Goal: Information Seeking & Learning: Learn about a topic

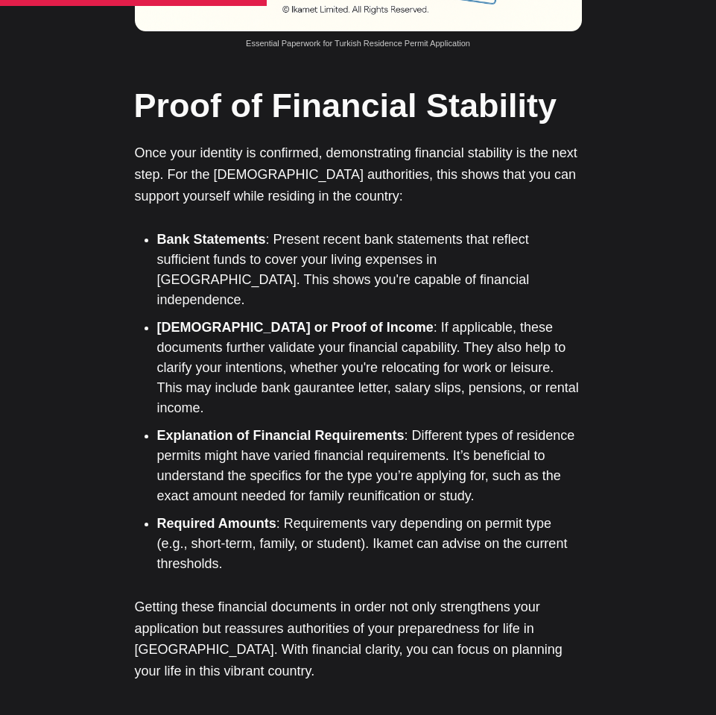
scroll to position [2199, 0]
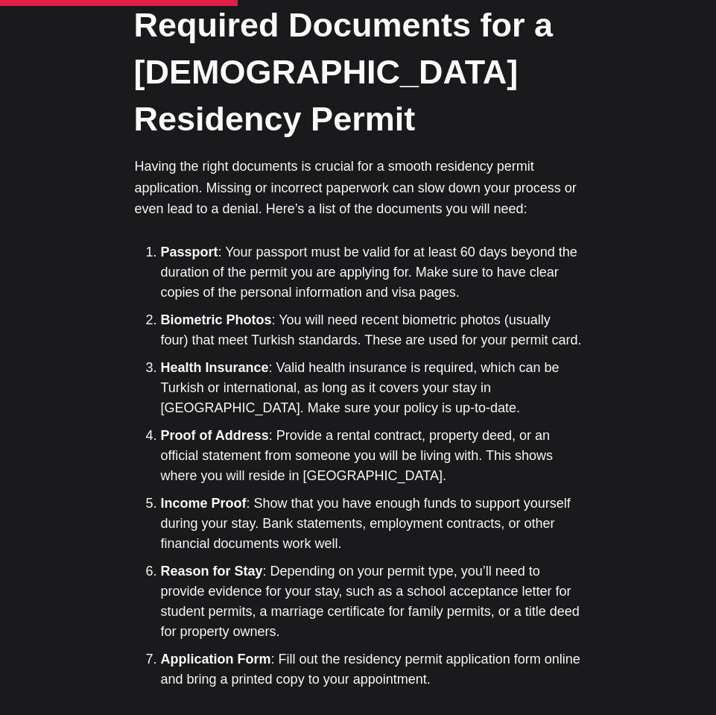
scroll to position [1860, 0]
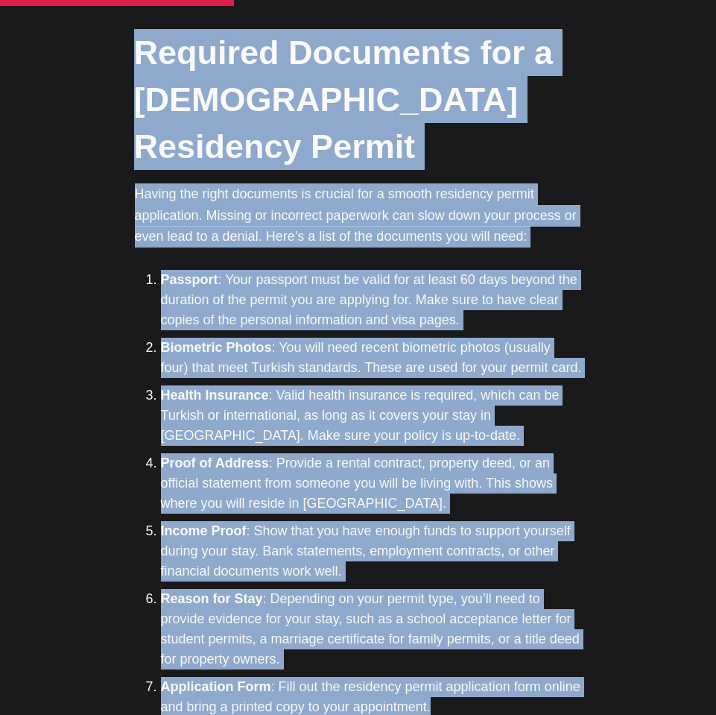
drag, startPoint x: 133, startPoint y: 53, endPoint x: 577, endPoint y: 653, distance: 747.4
copy div "Required Documents for a Turkish Residency Permit Having the right documents is…"
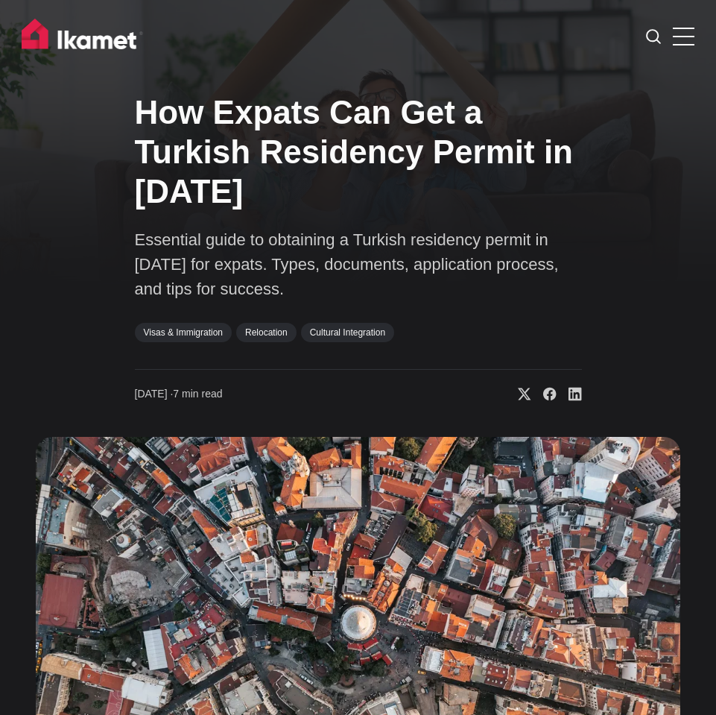
scroll to position [0, 0]
